Goal: Task Accomplishment & Management: Manage account settings

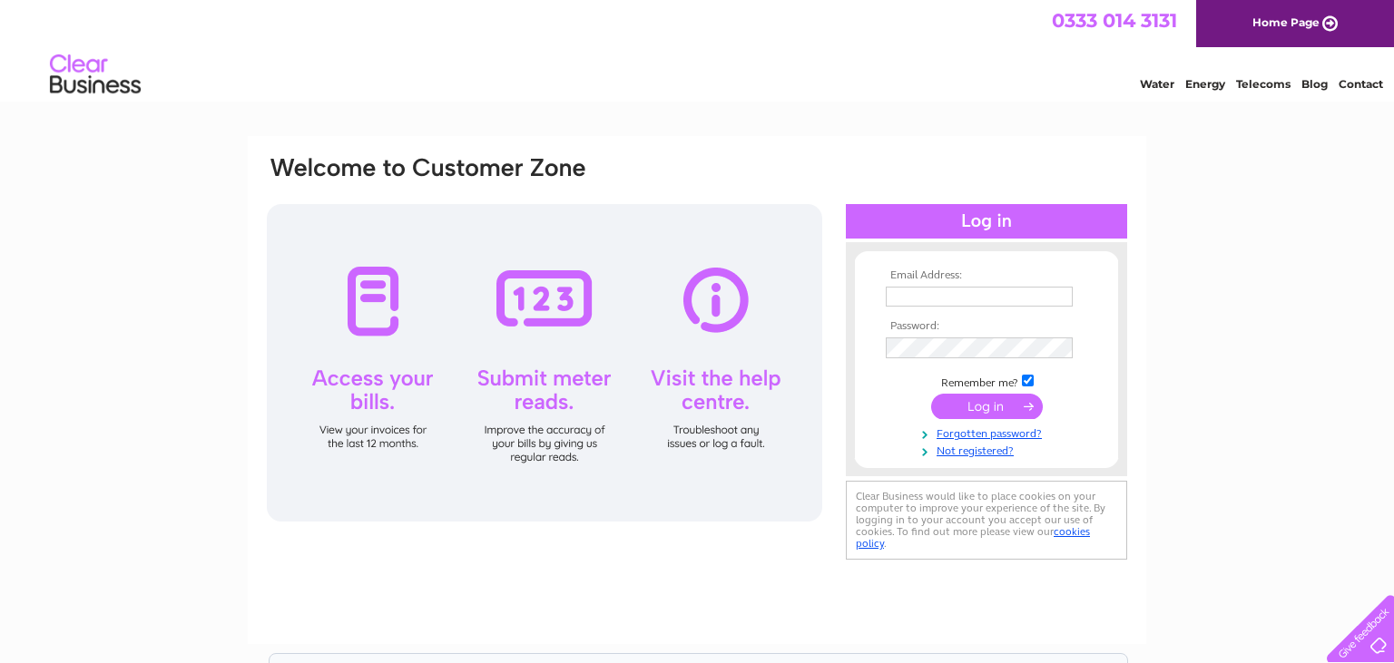
click at [916, 292] on input "text" at bounding box center [979, 297] width 187 height 20
type input "[EMAIL_ADDRESS][DOMAIN_NAME]"
click at [974, 454] on link "Not registered?" at bounding box center [989, 449] width 206 height 17
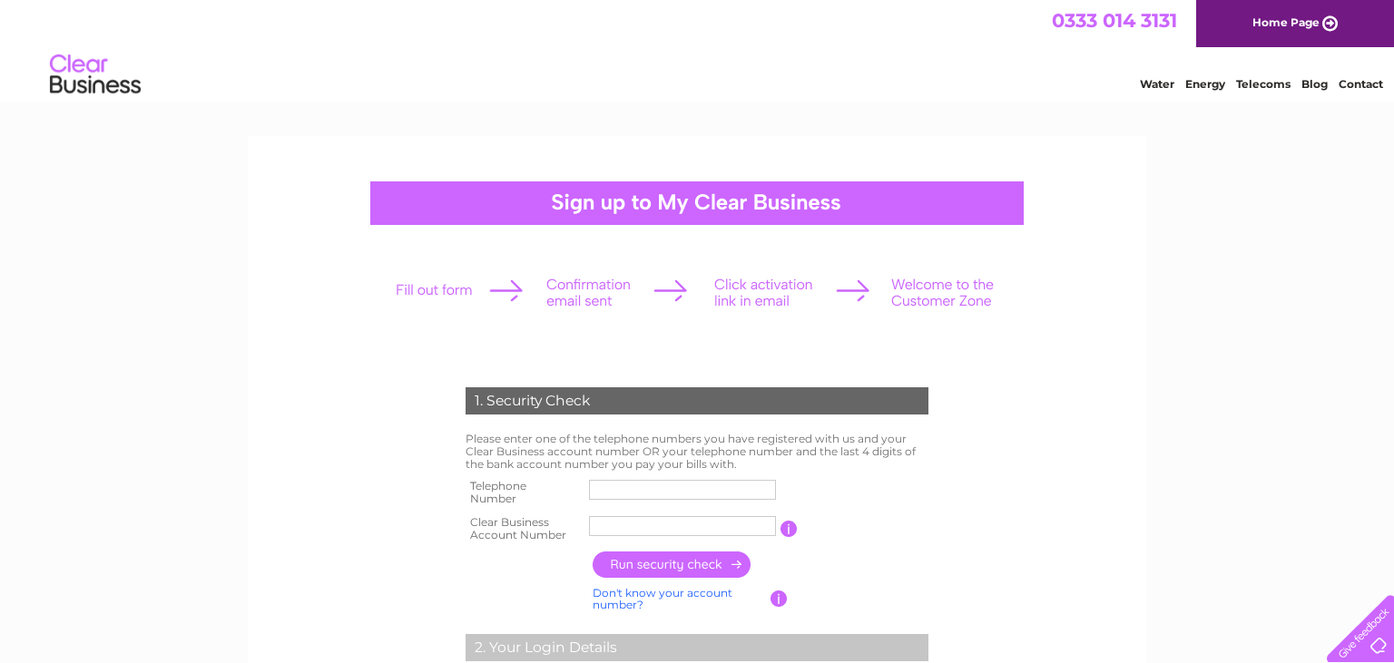
click at [620, 488] on input "text" at bounding box center [682, 490] width 187 height 20
type input "01243837395"
click at [621, 527] on input "text" at bounding box center [682, 526] width 189 height 22
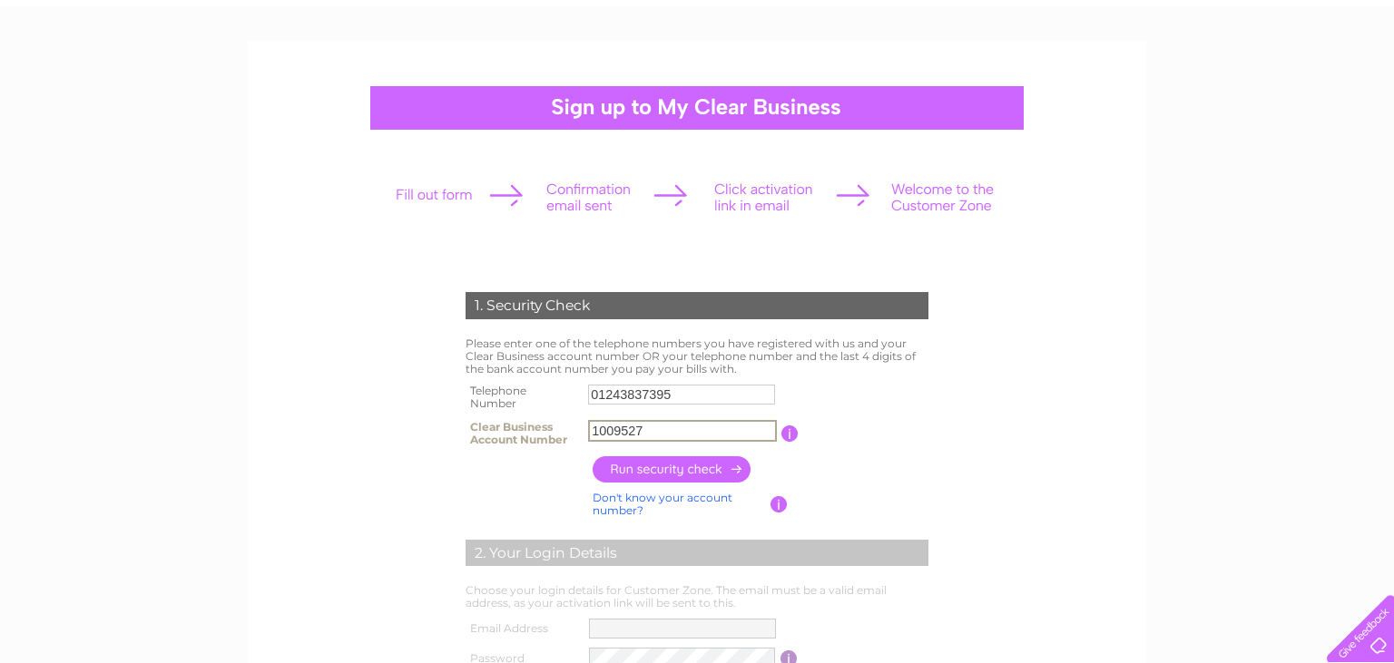
scroll to position [287, 0]
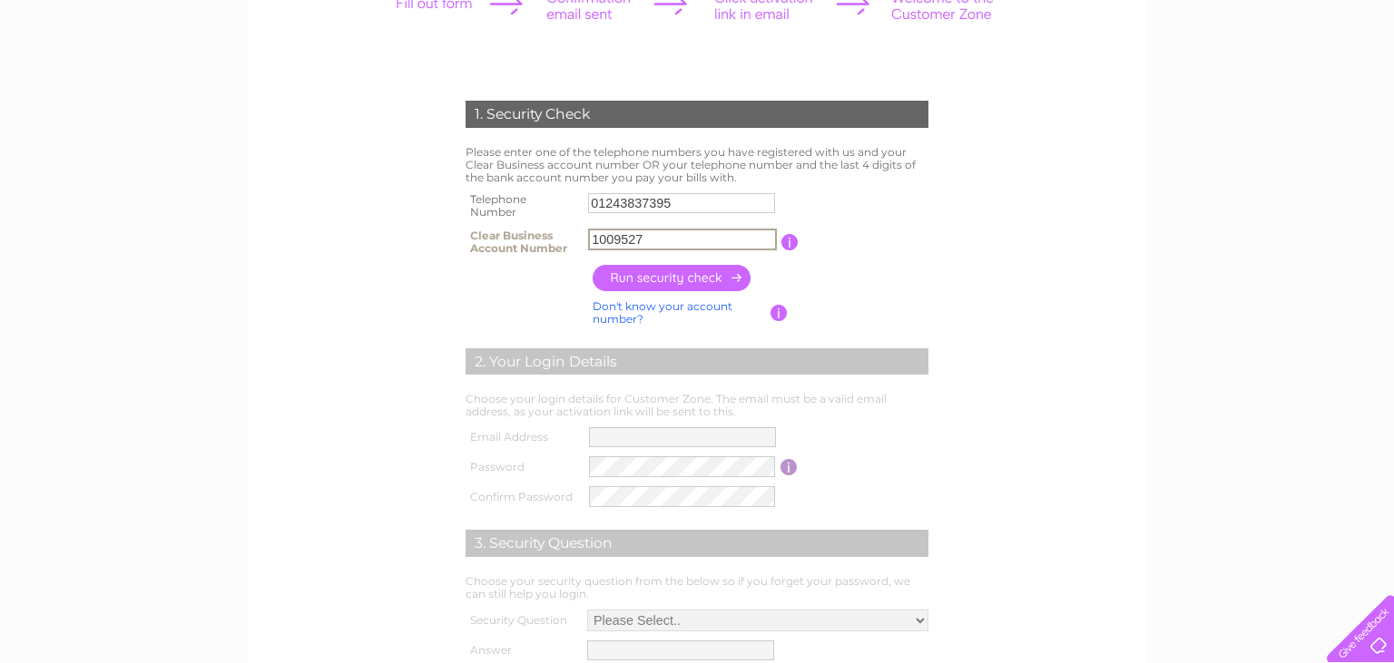
type input "1009527"
click at [650, 270] on input "button" at bounding box center [673, 278] width 160 height 26
type input "**********"
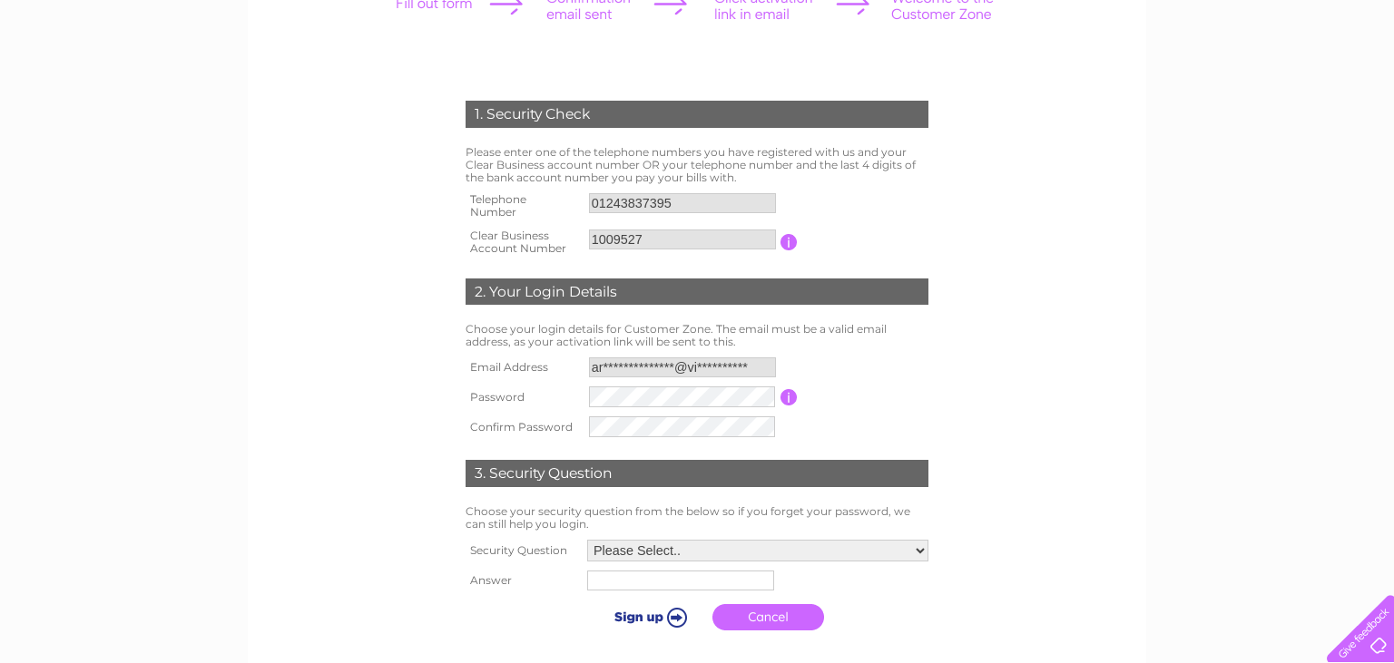
scroll to position [479, 0]
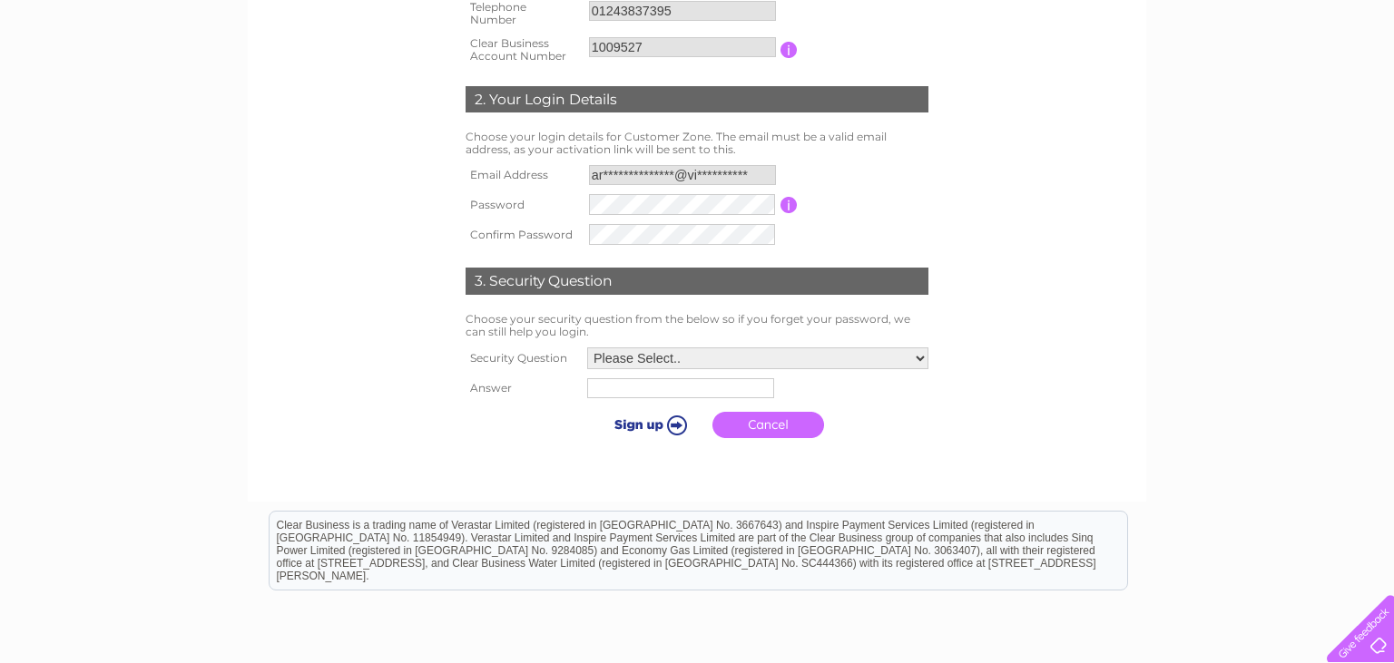
click at [587, 348] on select "Please Select.. In what town or city was your first job? In what town or city d…" at bounding box center [757, 359] width 341 height 22
click at [792, 205] on input "button" at bounding box center [788, 205] width 17 height 16
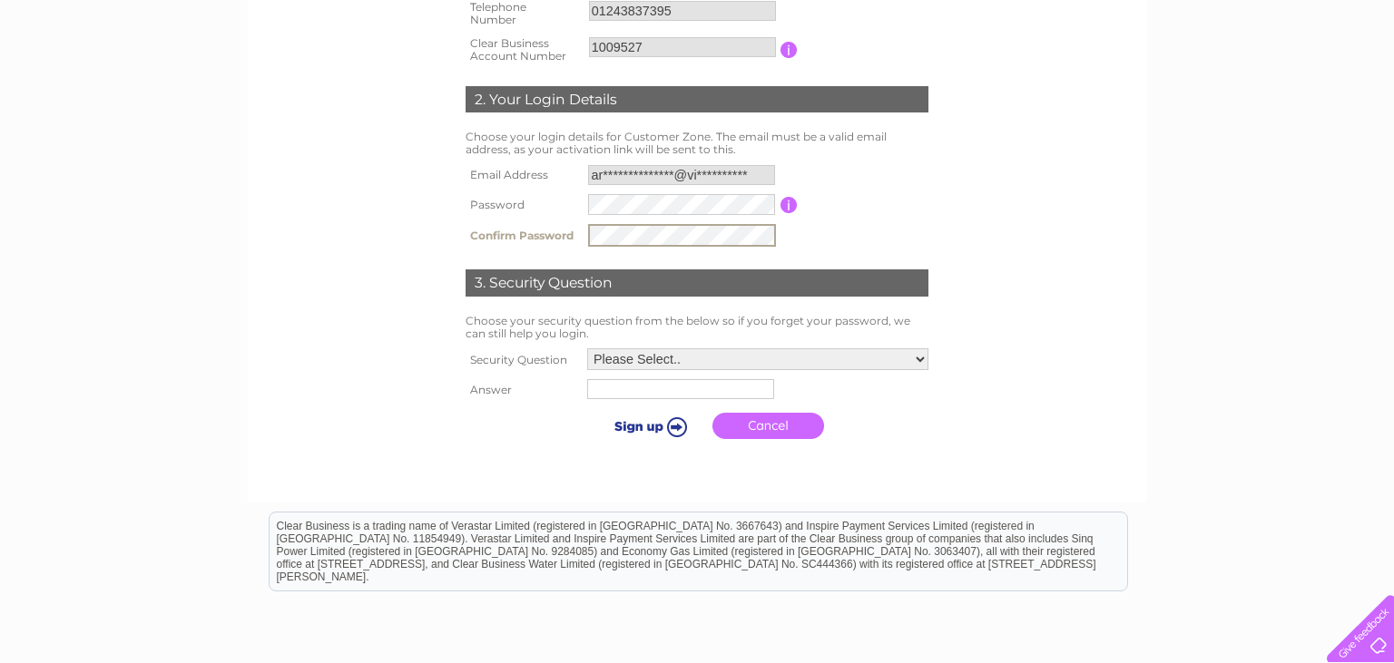
click at [587, 348] on select "Please Select.. In what town or city was your first job? In what town or city d…" at bounding box center [757, 359] width 341 height 22
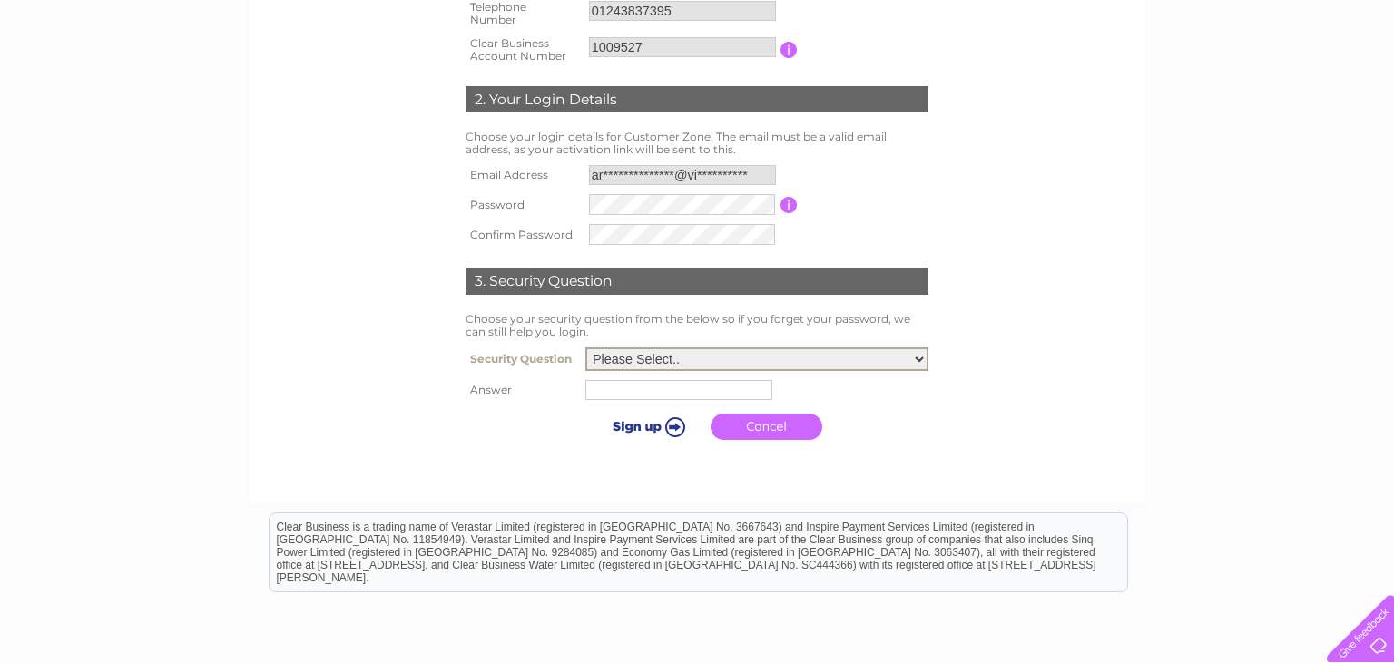
click at [922, 359] on select "Please Select.. In what town or city was your first job? In what town or city d…" at bounding box center [756, 360] width 343 height 24
click at [585, 348] on select "Please Select.. In what town or city was your first job? In what town or city d…" at bounding box center [756, 360] width 343 height 24
click at [914, 359] on select "Please Select.. In what town or city was your first job? In what town or city d…" at bounding box center [756, 360] width 343 height 24
click at [605, 397] on input "text" at bounding box center [681, 389] width 189 height 22
type input "BOBBY"
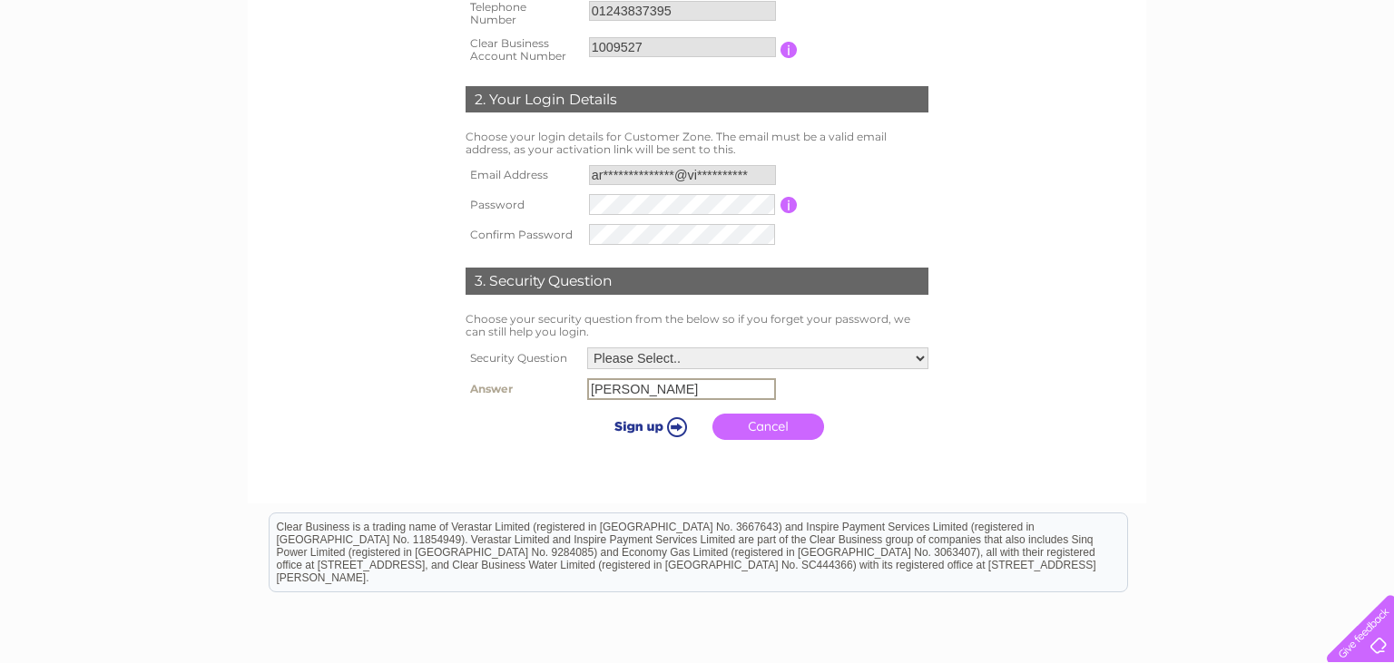
click at [674, 429] on input "submit" at bounding box center [648, 426] width 112 height 25
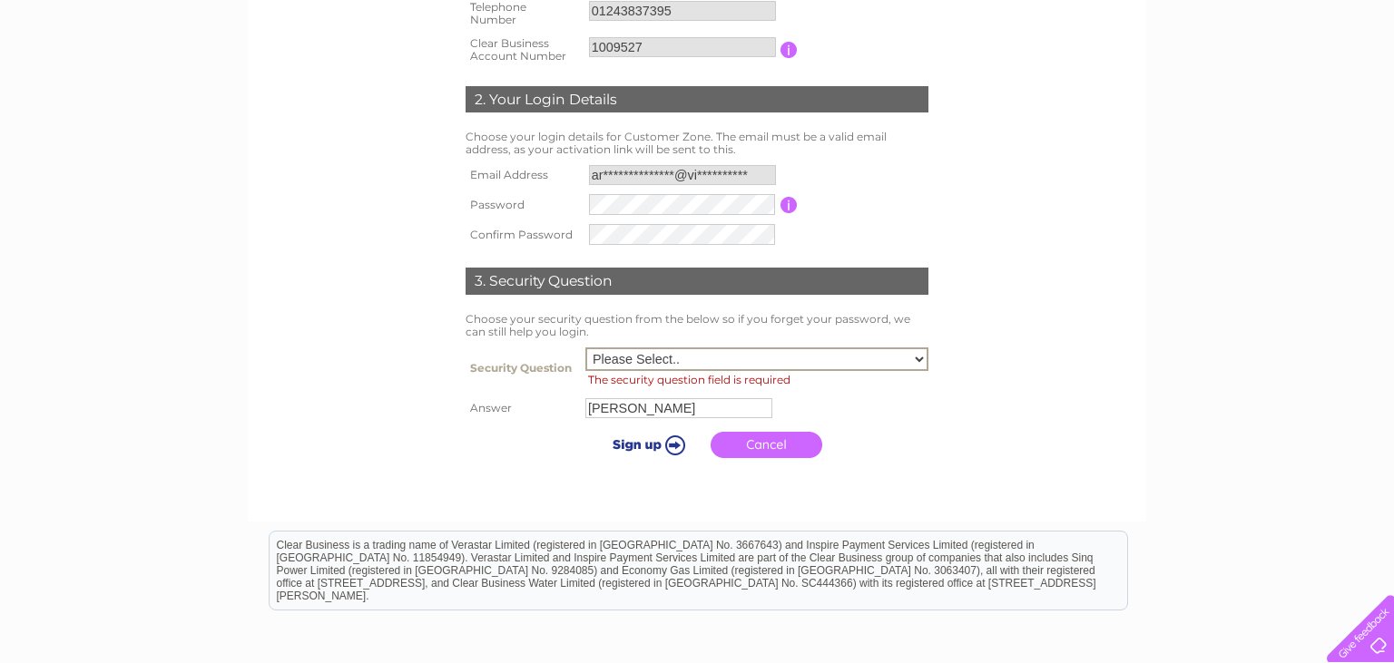
click at [585, 348] on select "Please Select.. In what town or city was your first job? In what town or city d…" at bounding box center [756, 360] width 343 height 24
click at [919, 360] on select "Please Select.. In what town or city was your first job? In what town or city d…" at bounding box center [756, 360] width 343 height 24
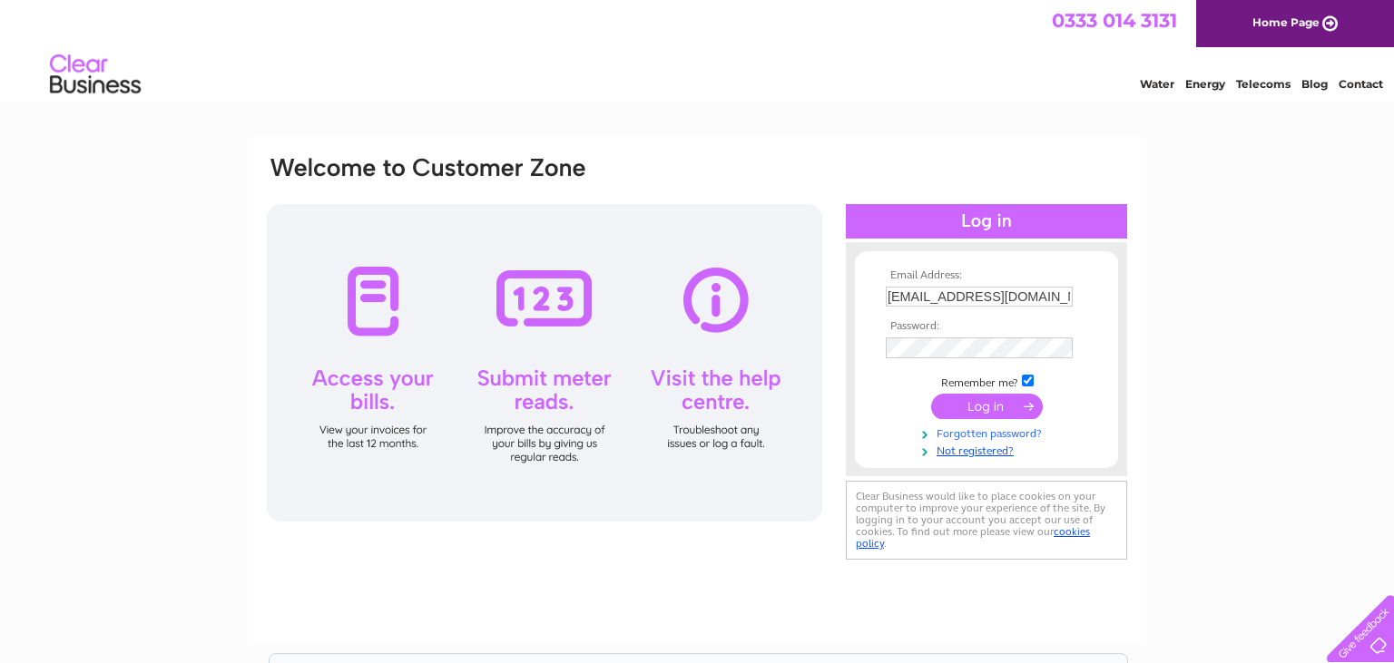
click at [977, 436] on link "Forgotten password?" at bounding box center [989, 432] width 206 height 17
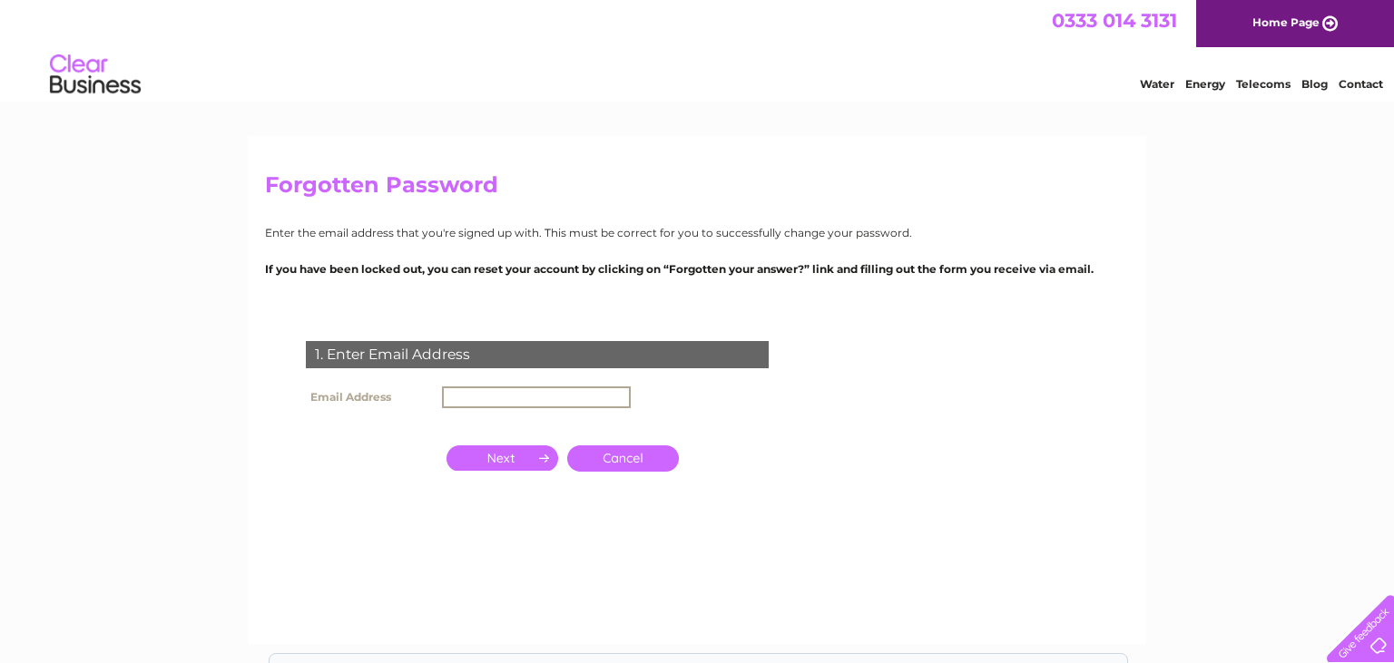
click at [463, 387] on input "text" at bounding box center [536, 398] width 189 height 22
type input "[EMAIL_ADDRESS][DOMAIN_NAME]"
click at [510, 464] on input "button" at bounding box center [502, 456] width 112 height 25
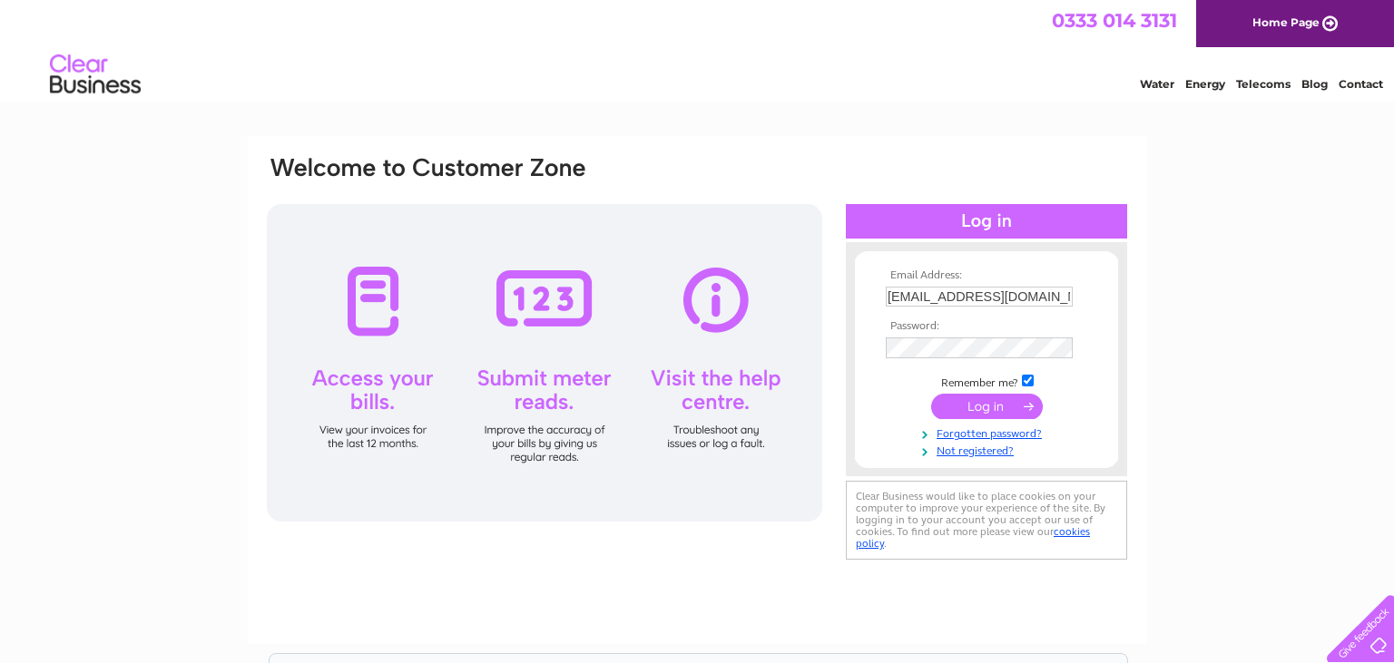
click at [985, 401] on input "submit" at bounding box center [987, 406] width 112 height 25
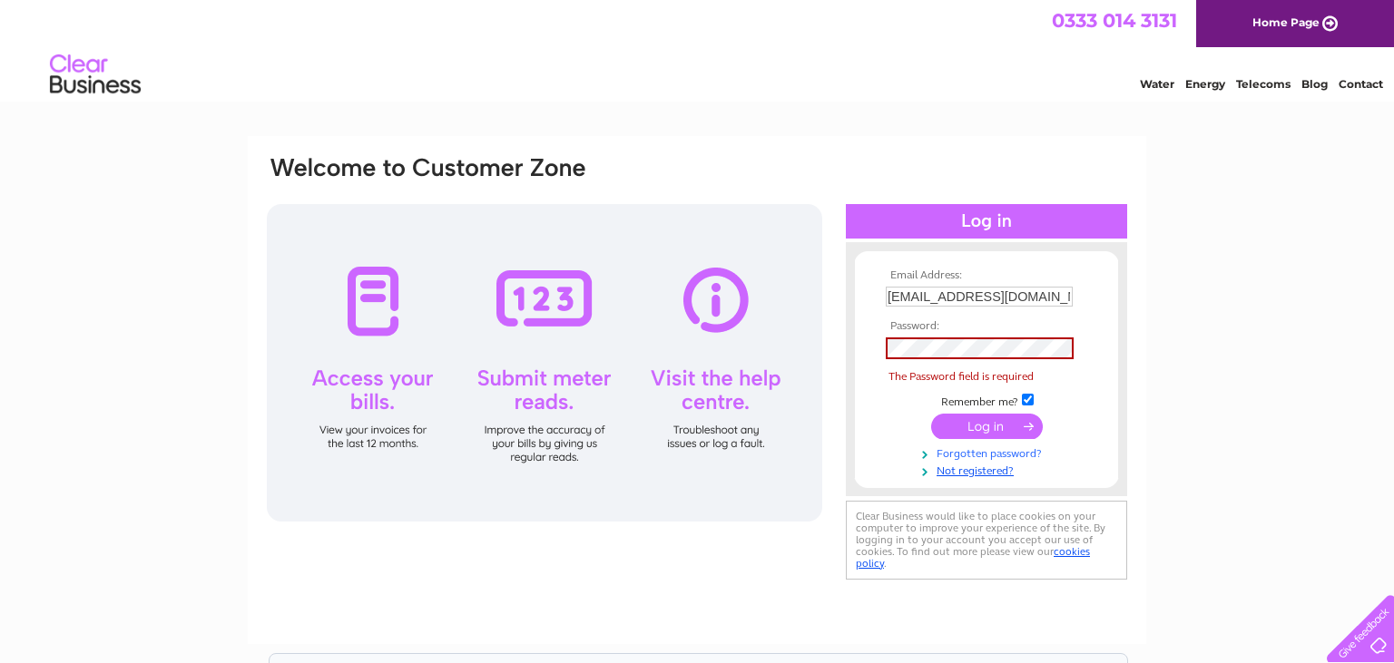
click at [974, 453] on link "Forgotten password?" at bounding box center [989, 452] width 206 height 17
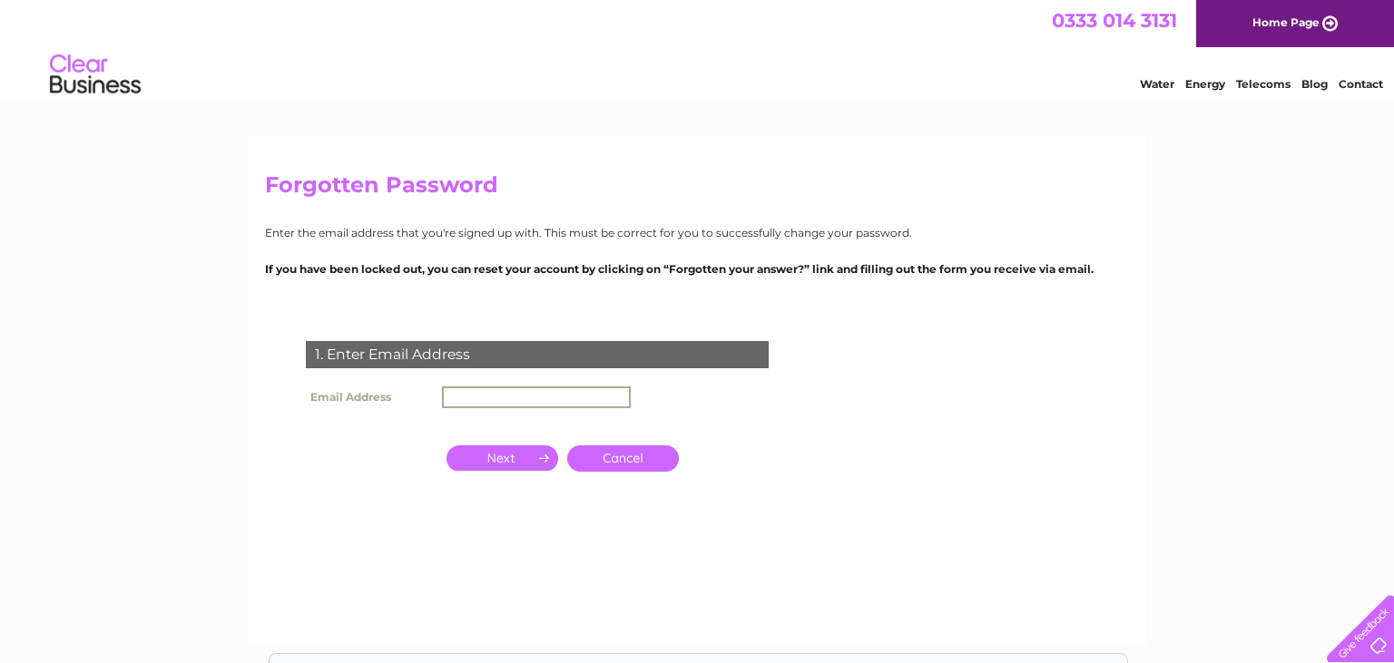
click at [486, 401] on input "text" at bounding box center [536, 398] width 189 height 22
type input "[EMAIL_ADDRESS][DOMAIN_NAME]"
click at [495, 457] on input "button" at bounding box center [502, 456] width 112 height 25
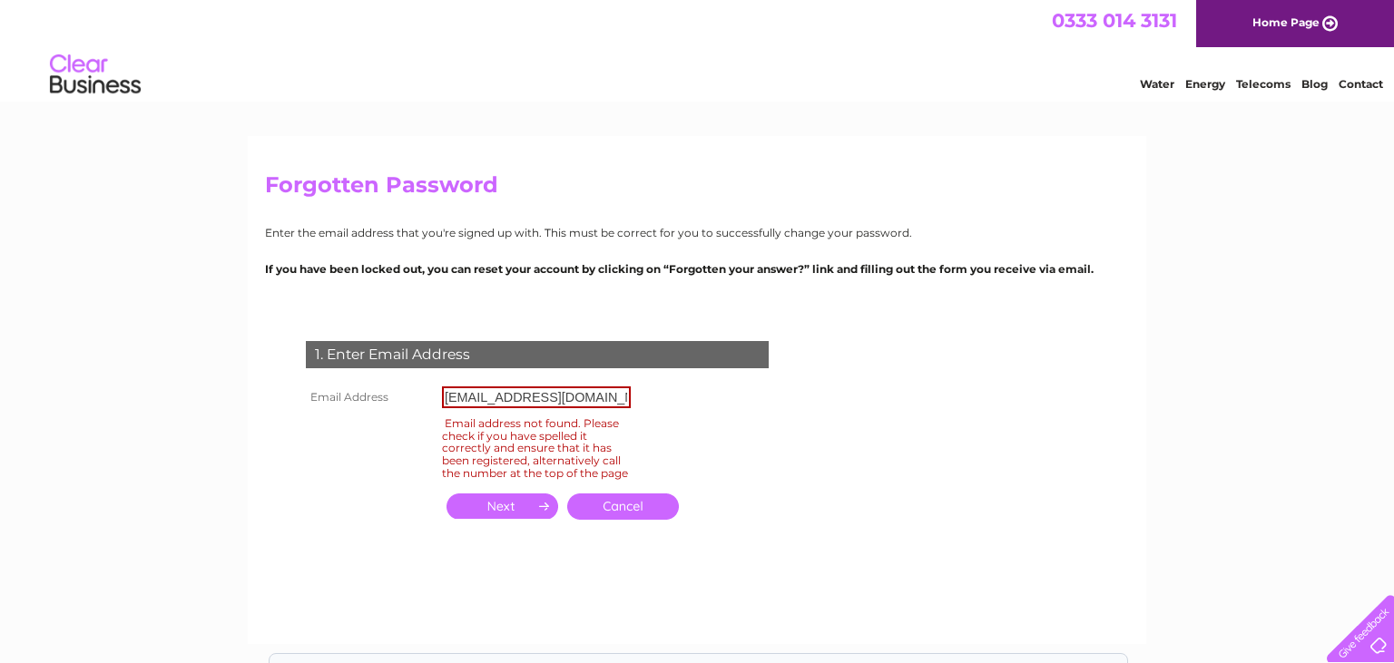
click at [505, 517] on input "button" at bounding box center [502, 506] width 112 height 25
